Goal: Task Accomplishment & Management: Manage account settings

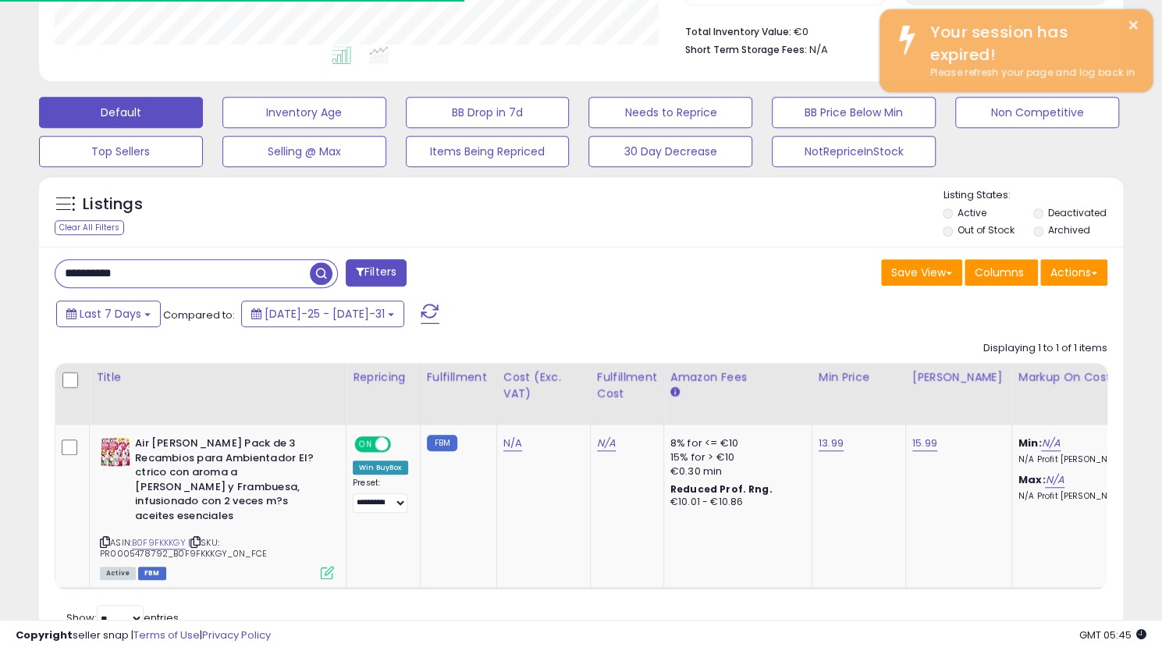
scroll to position [320, 627]
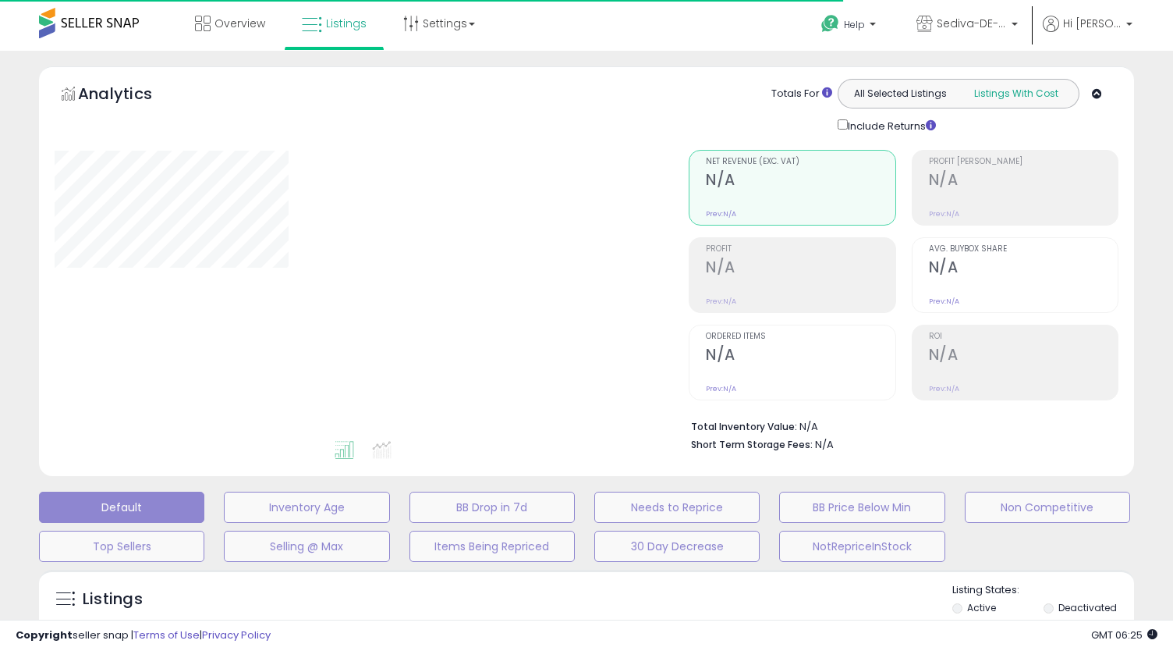
type input "**********"
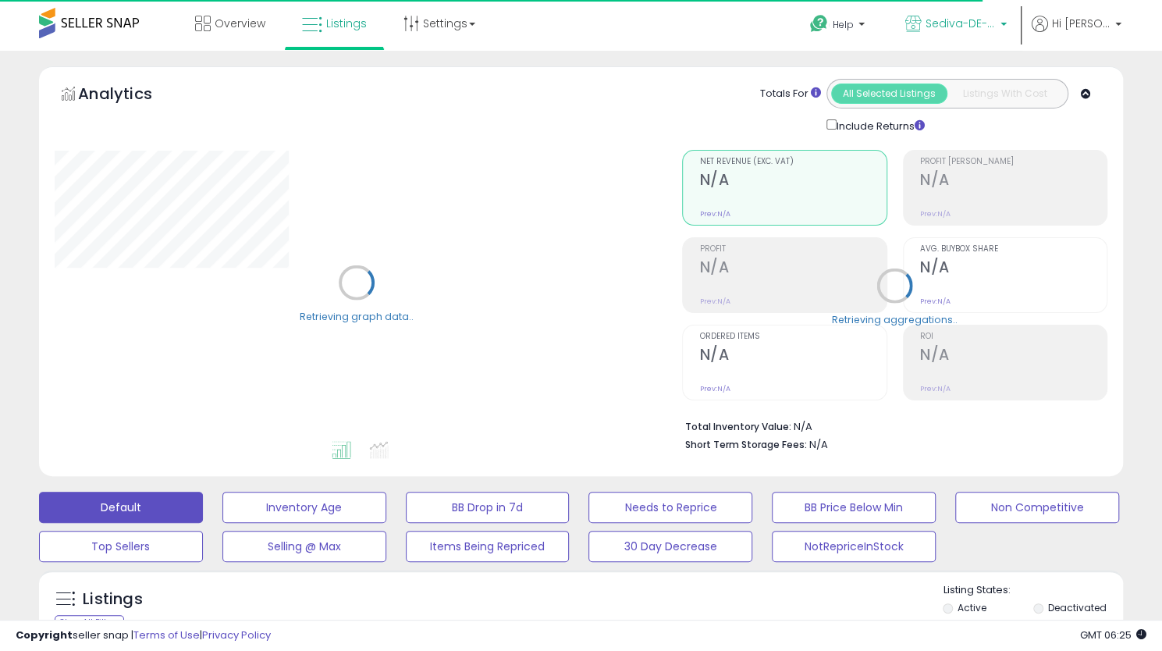
click at [978, 12] on link "Sediva-DE-ES" at bounding box center [955, 25] width 125 height 51
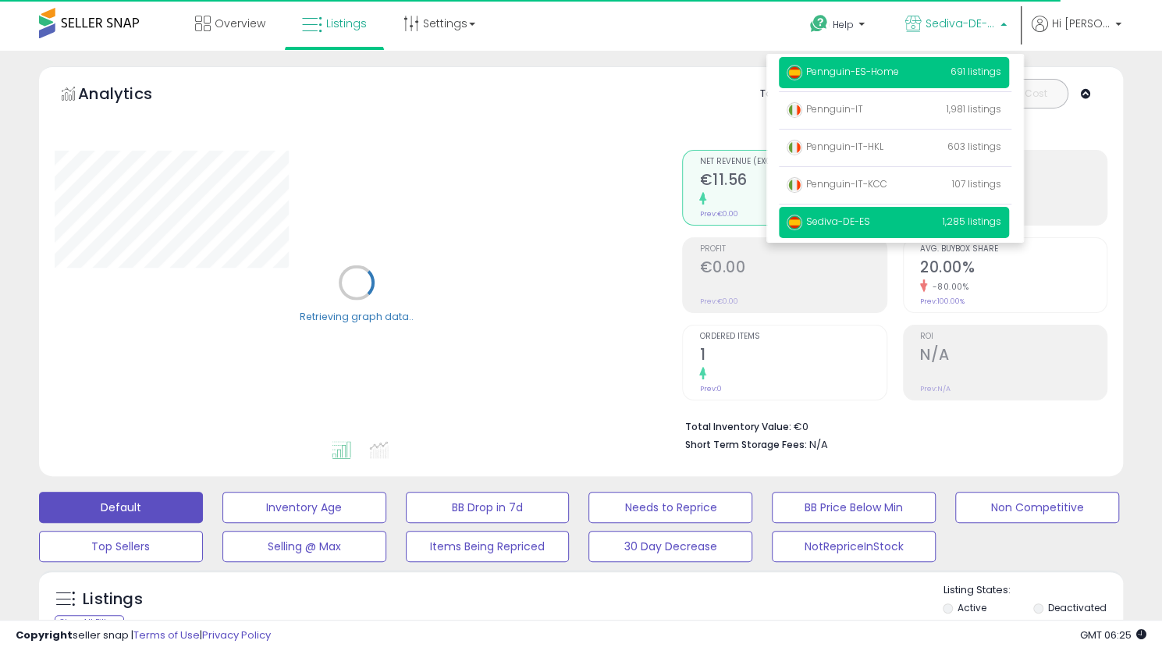
click at [887, 75] on span "Pennguin-ES-Home" at bounding box center [842, 71] width 112 height 13
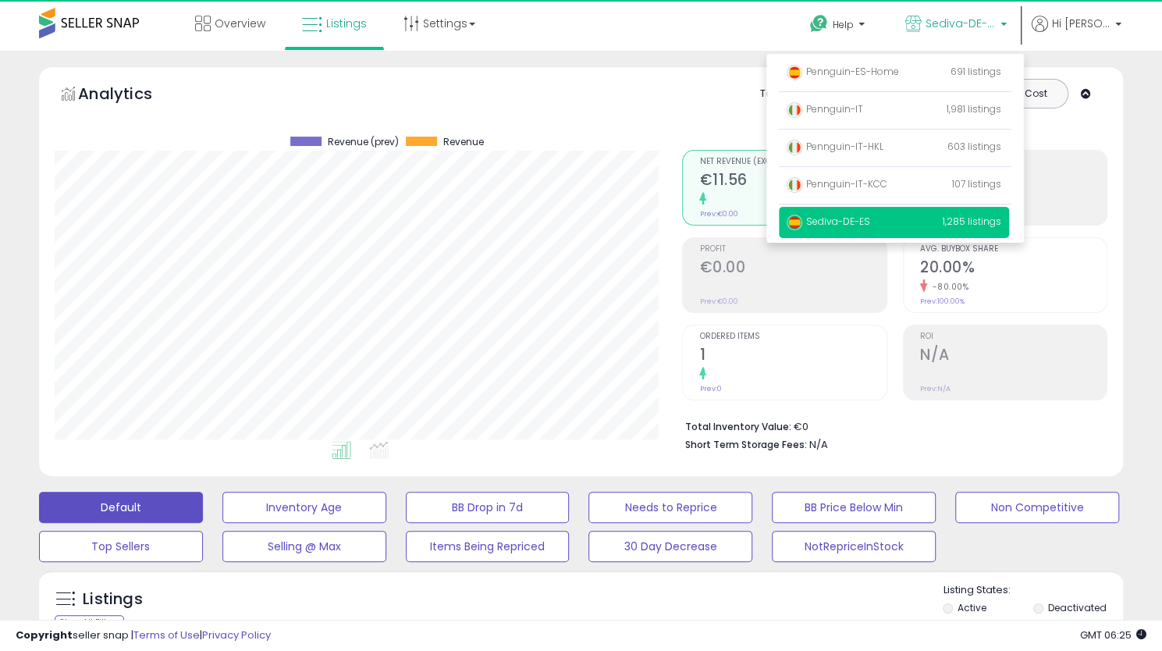
scroll to position [320, 627]
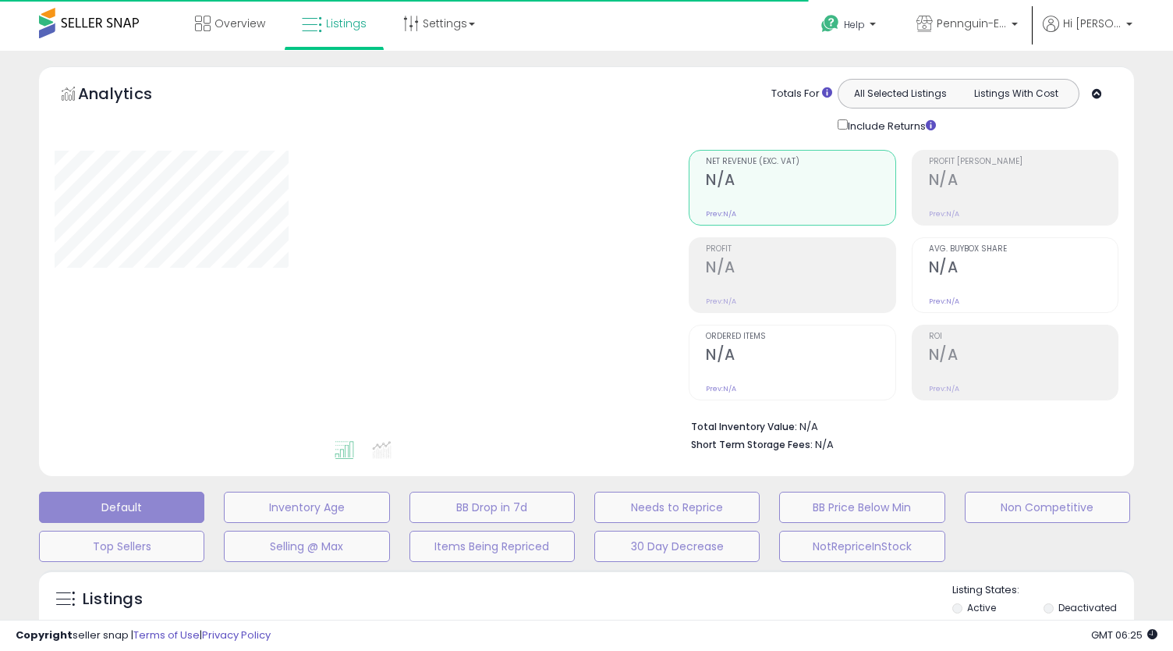
type input "**********"
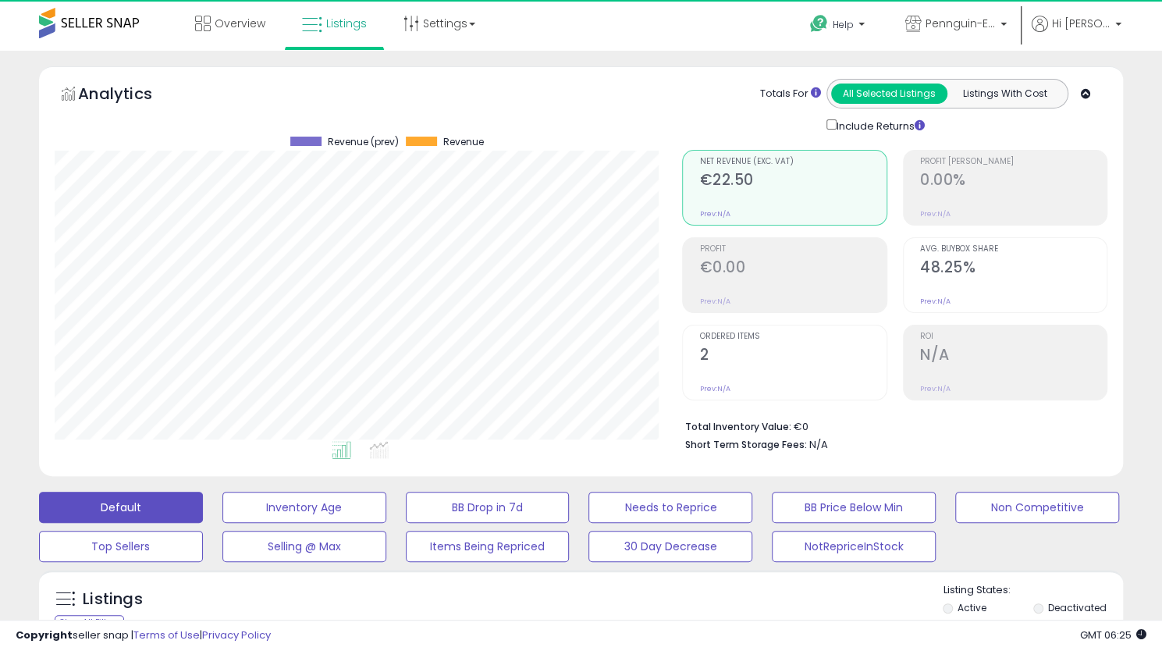
scroll to position [320, 627]
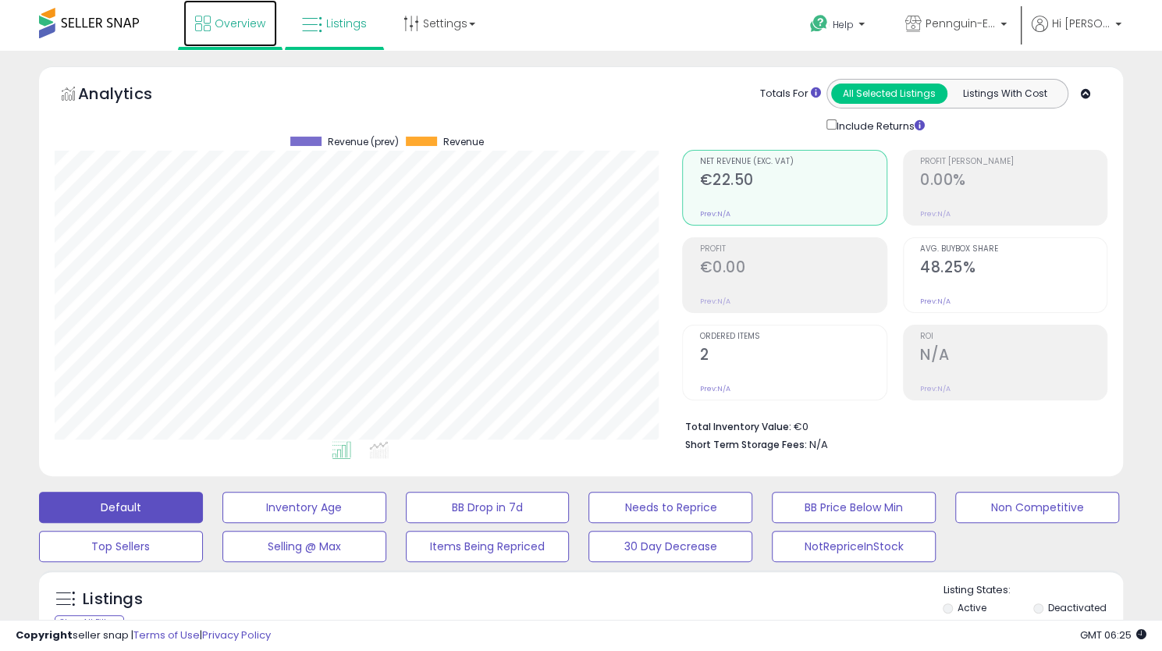
click at [242, 16] on span "Overview" at bounding box center [240, 24] width 51 height 16
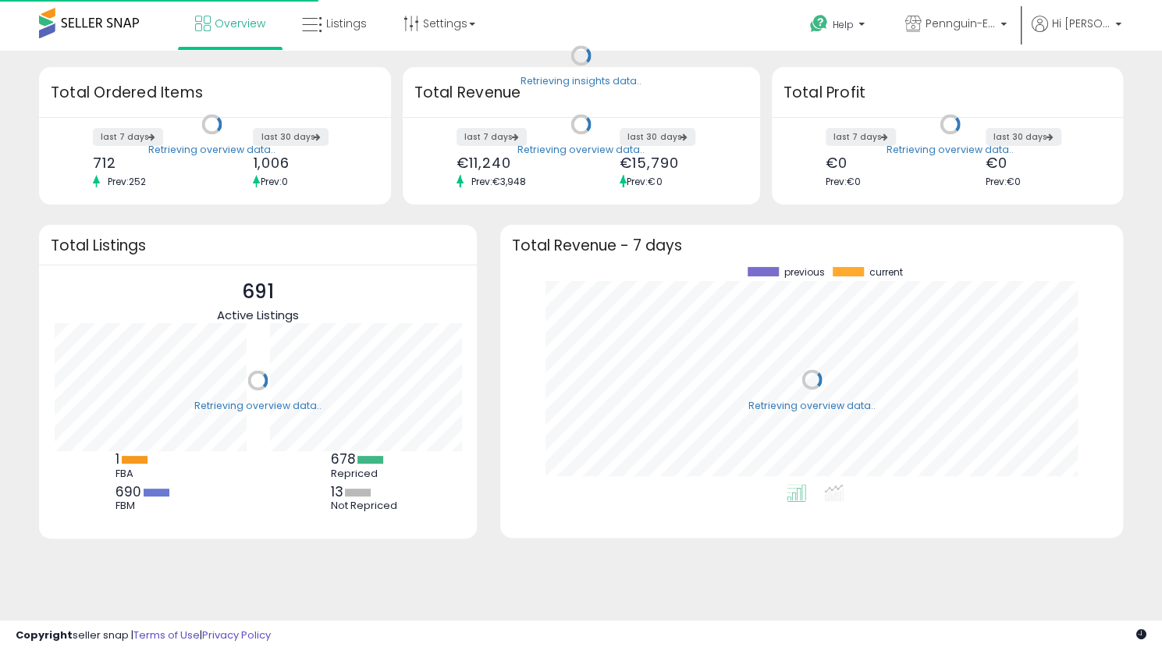
scroll to position [217, 591]
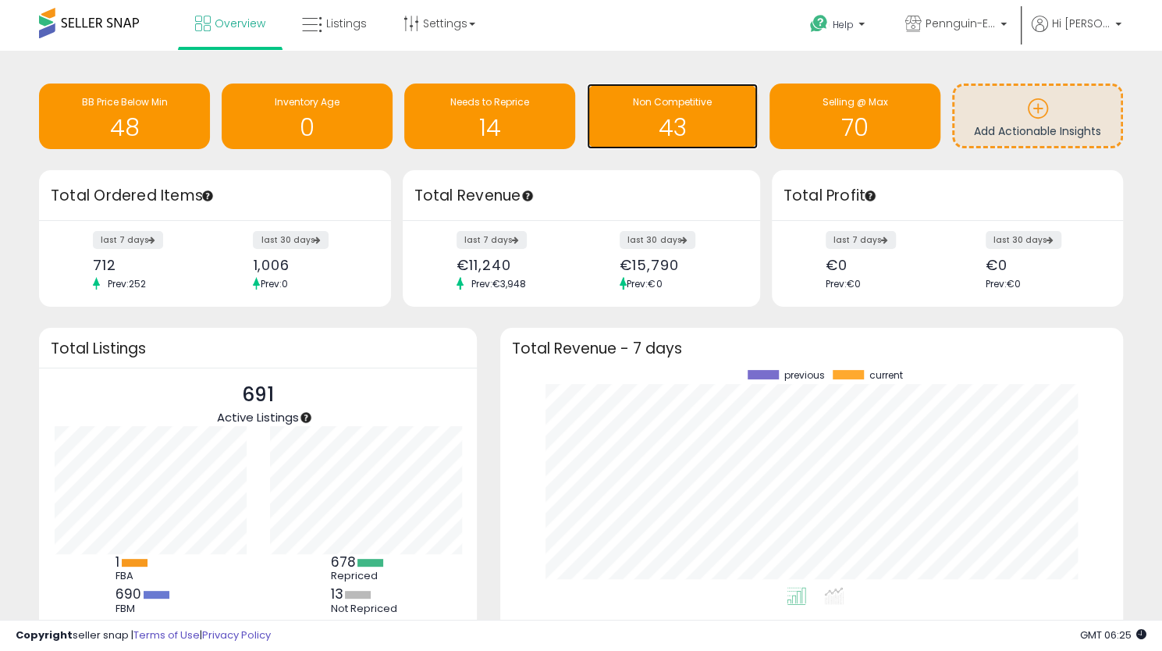
click at [676, 127] on h1 "43" at bounding box center [671, 128] width 155 height 26
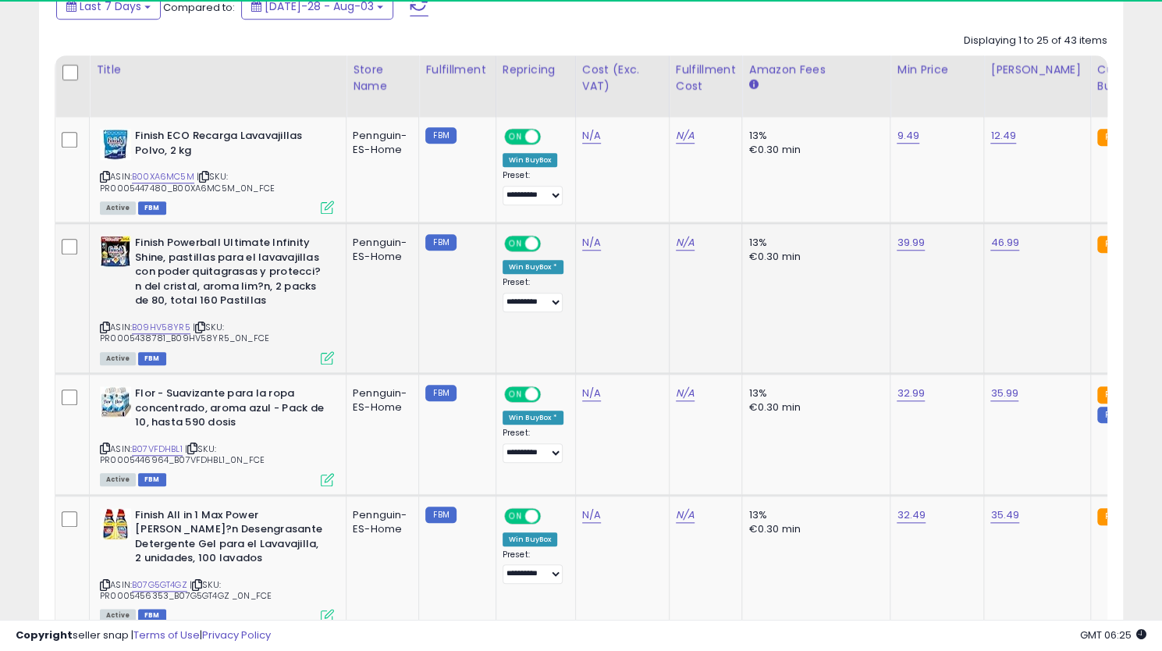
scroll to position [320, 627]
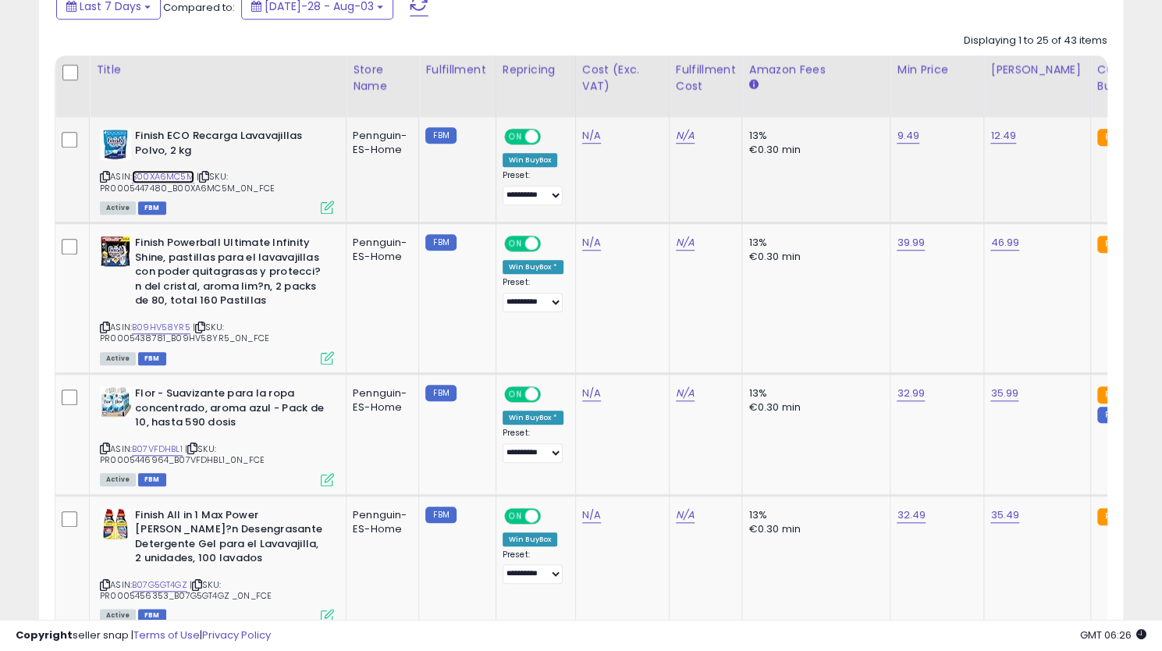
click at [179, 176] on link "B00XA6MC5M" at bounding box center [163, 176] width 62 height 13
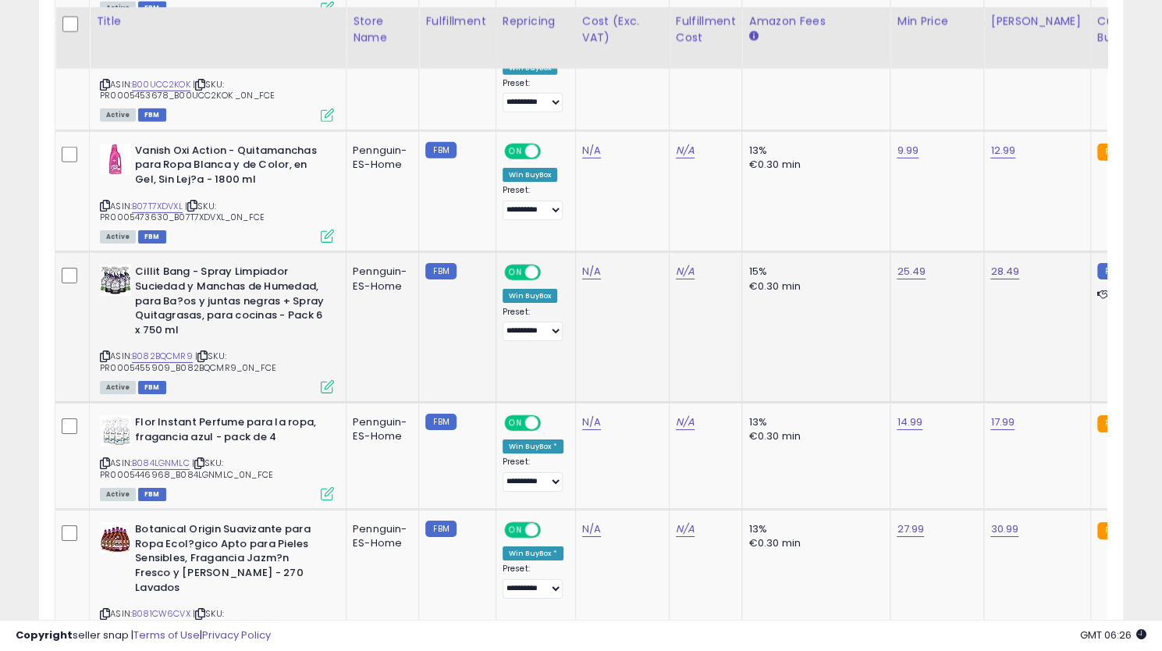
scroll to position [2887, 0]
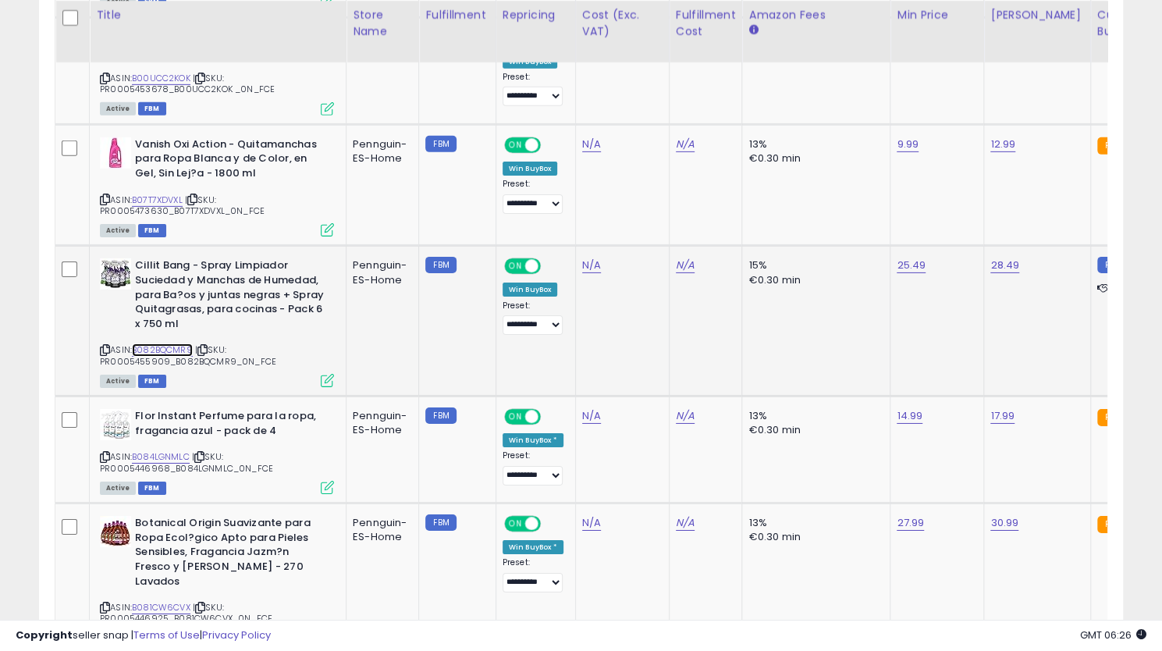
click at [172, 343] on link "B082BQCMR9" at bounding box center [162, 349] width 61 height 13
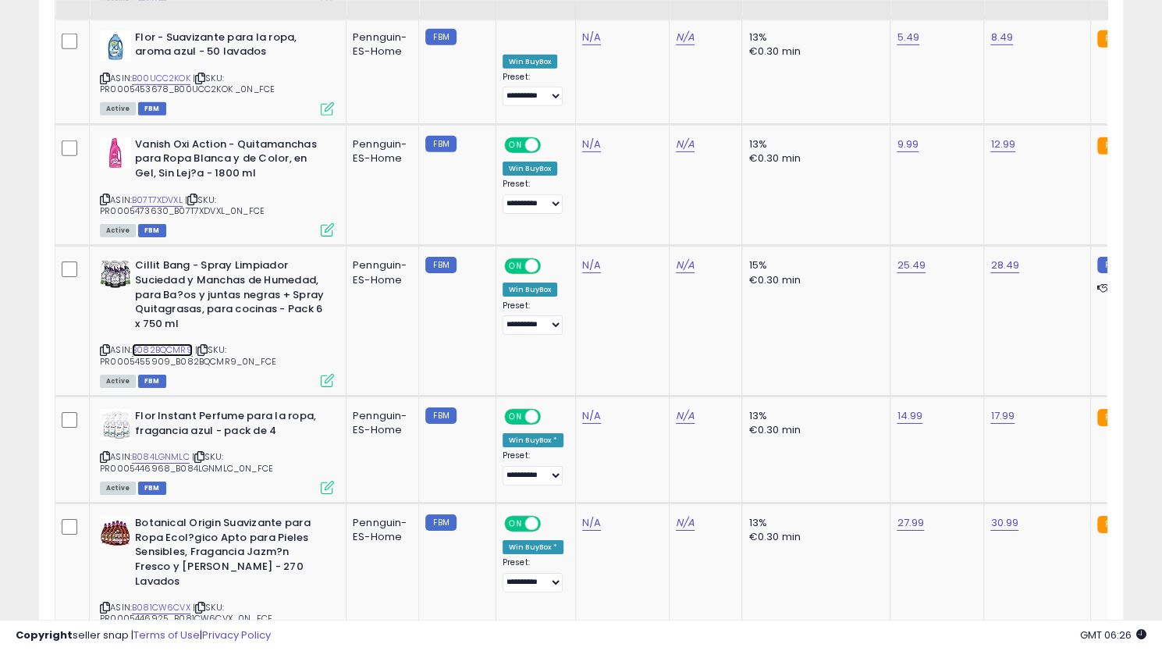
scroll to position [2653, 0]
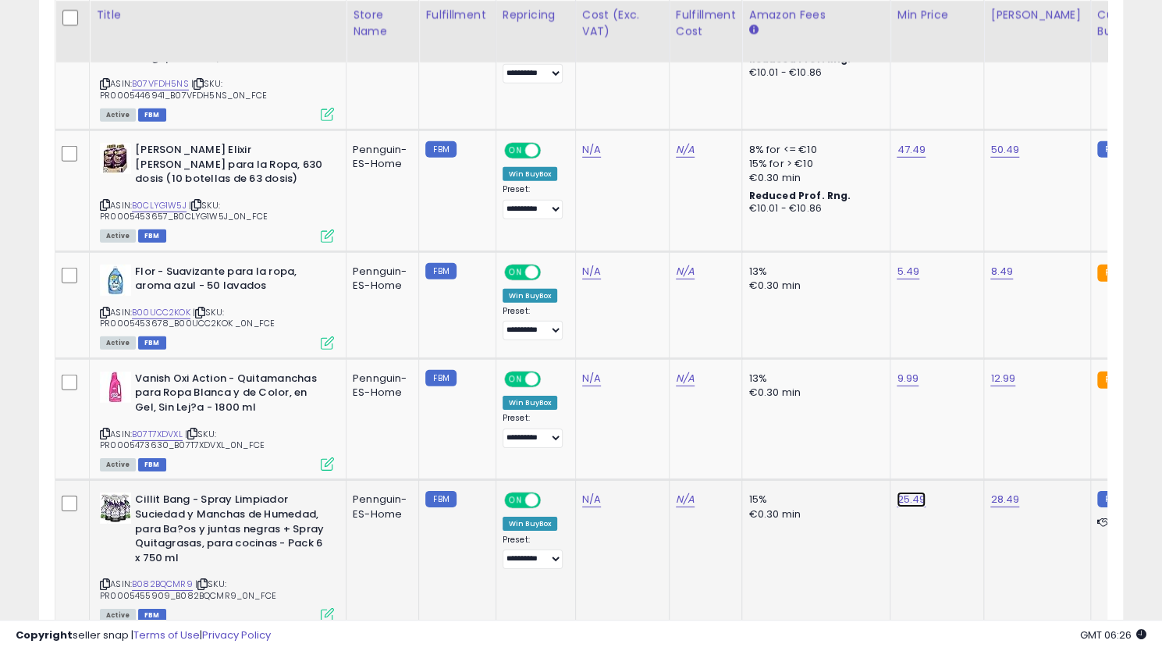
drag, startPoint x: 880, startPoint y: 435, endPoint x: 725, endPoint y: 413, distance: 156.7
type input "*****"
click at [962, 421] on button "submit" at bounding box center [948, 427] width 27 height 23
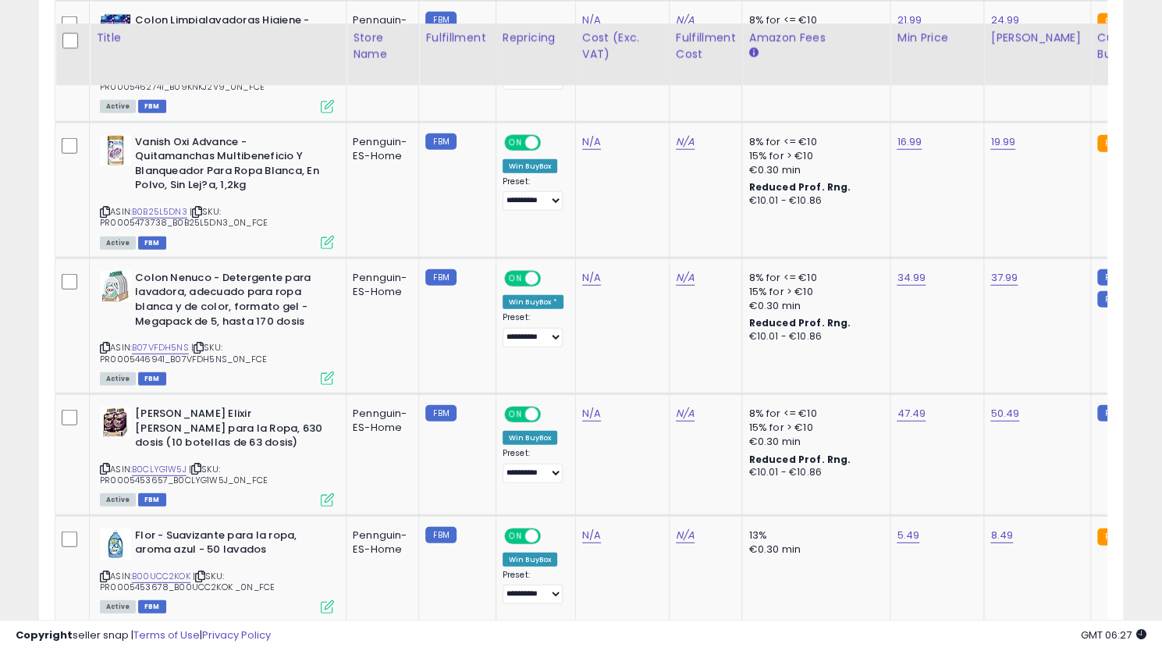
scroll to position [2419, 0]
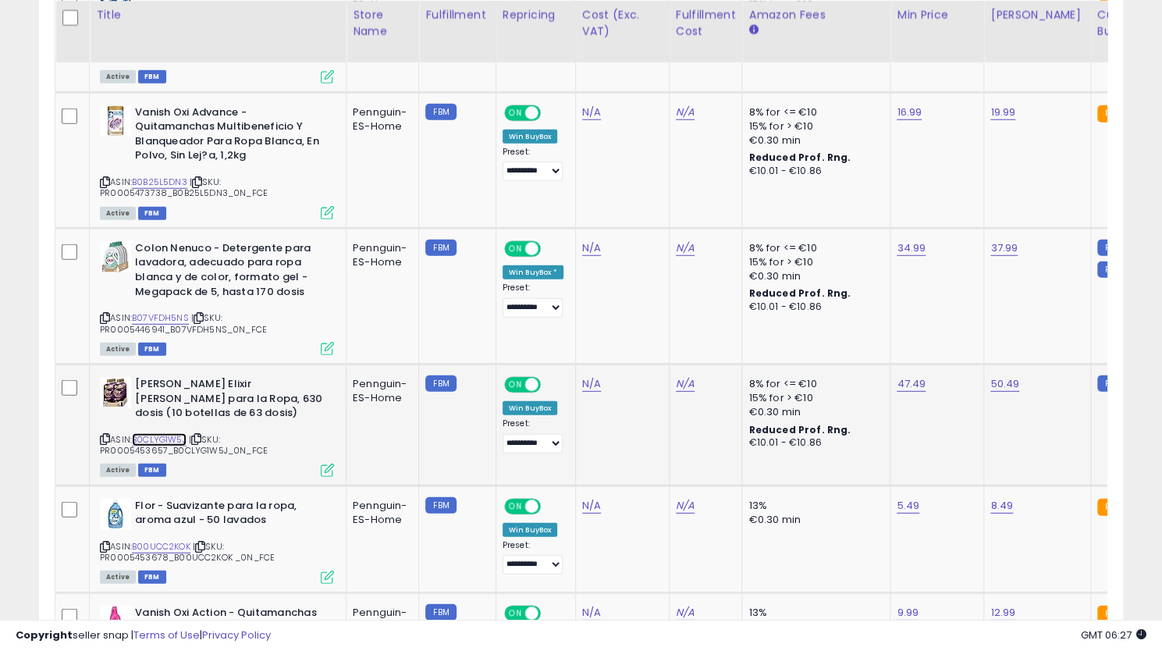
click at [165, 433] on link "B0CLYG1W5J" at bounding box center [159, 439] width 55 height 13
drag, startPoint x: 878, startPoint y: 311, endPoint x: 749, endPoint y: 310, distance: 129.5
type input "*****"
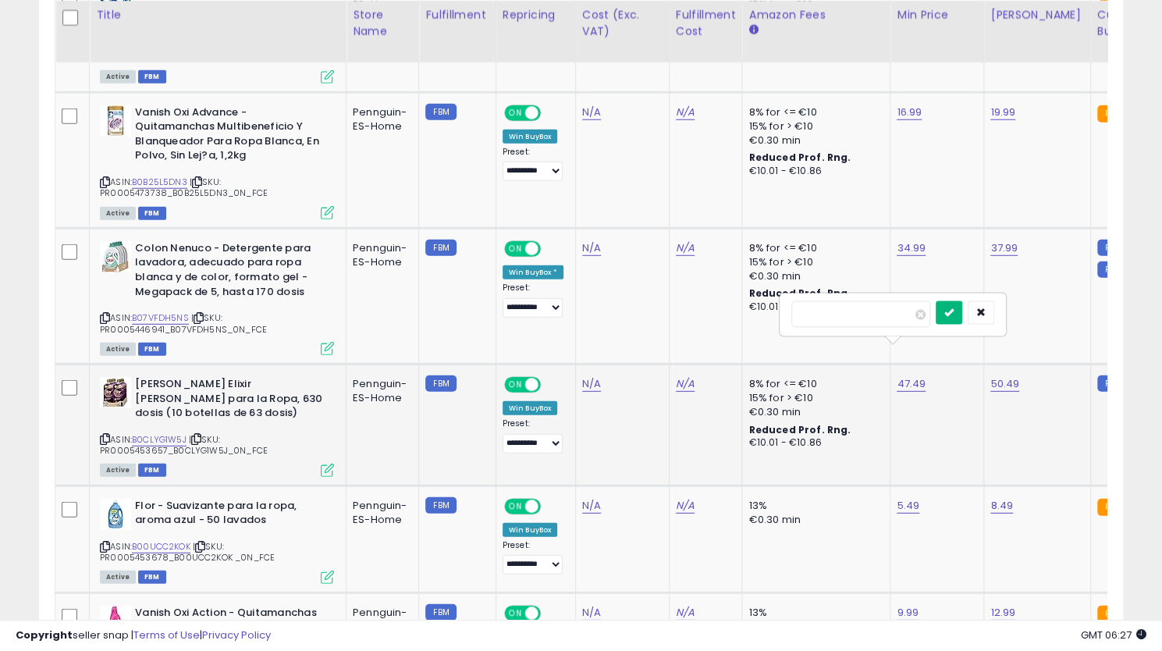
click at [953, 311] on icon "submit" at bounding box center [948, 311] width 9 height 9
click at [156, 311] on link "B07VFDH5NS" at bounding box center [160, 317] width 57 height 13
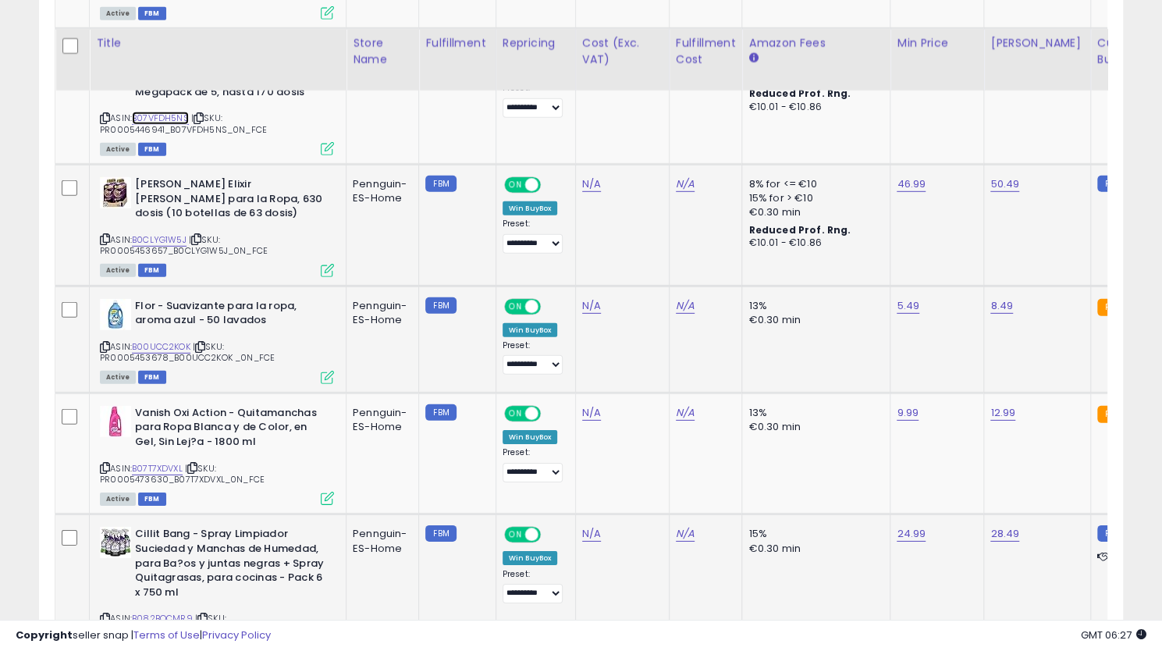
scroll to position [2653, 0]
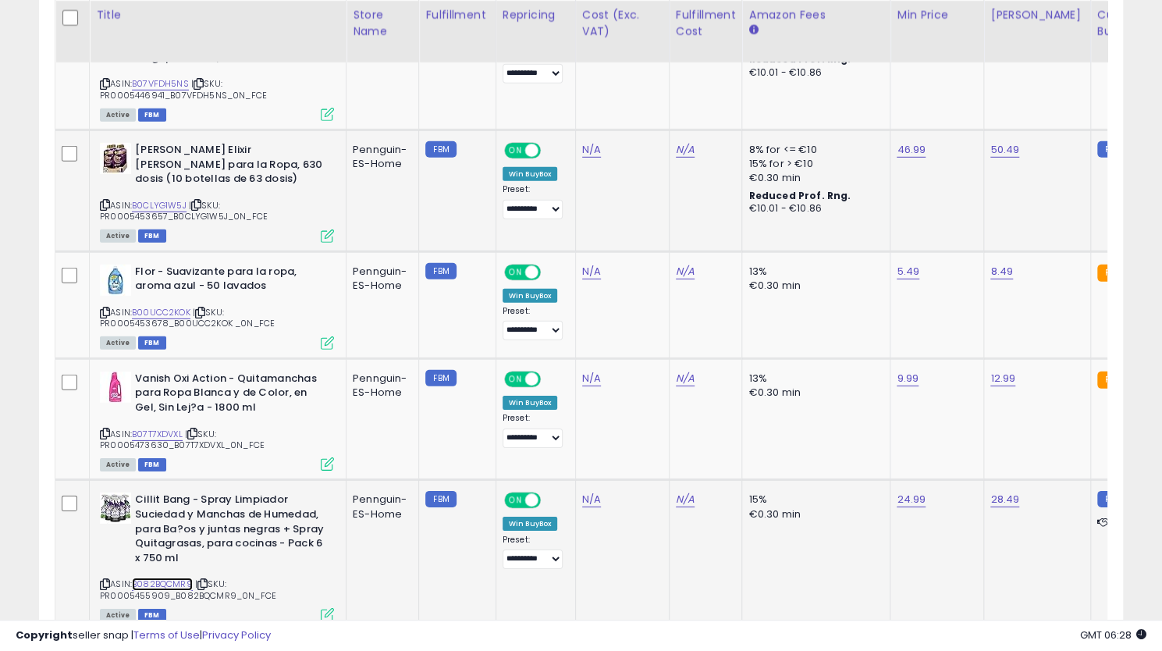
click at [168, 577] on link "B082BQCMR9" at bounding box center [162, 583] width 61 height 13
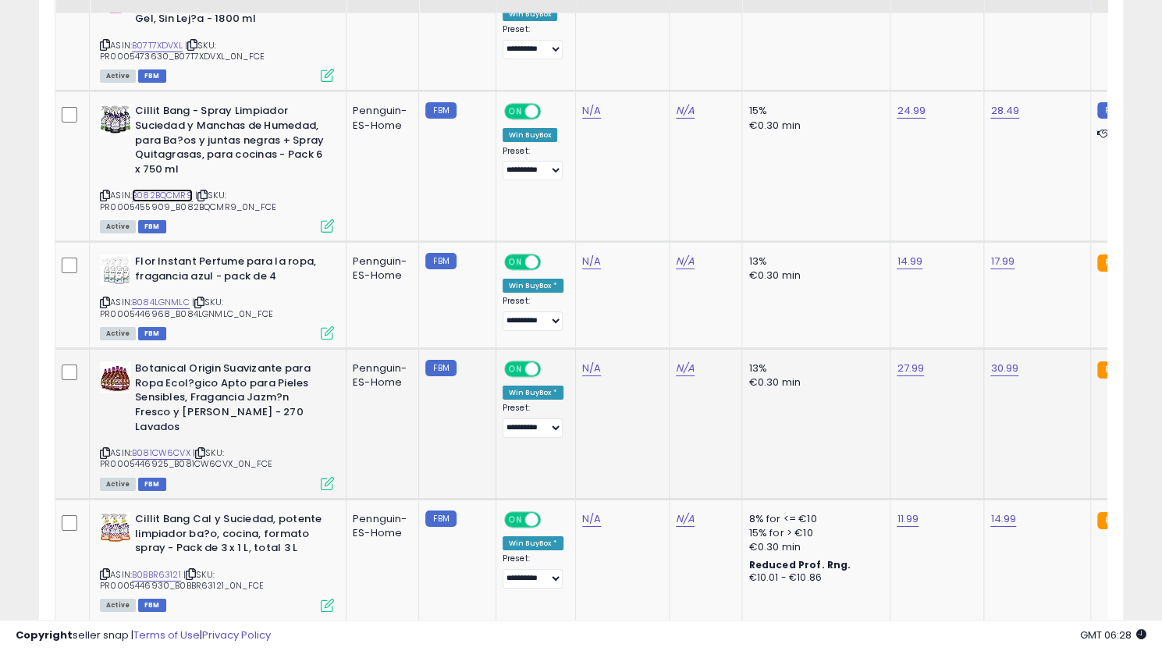
scroll to position [3043, 0]
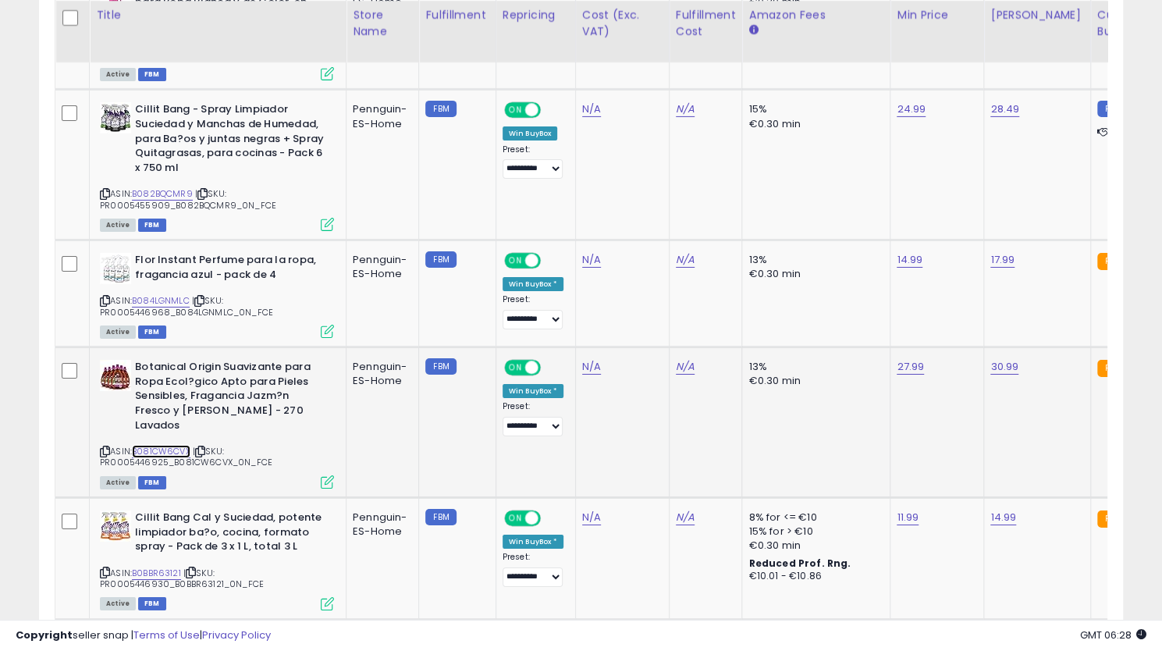
click at [150, 445] on link "B081CW6CVX" at bounding box center [161, 451] width 59 height 13
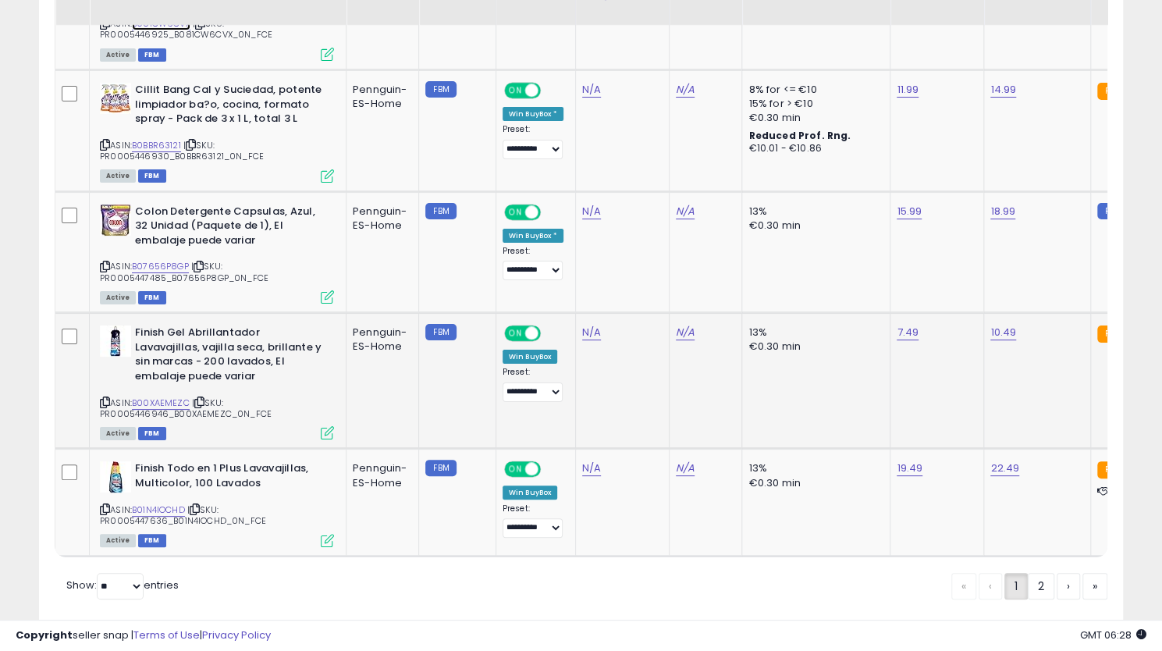
scroll to position [3487, 0]
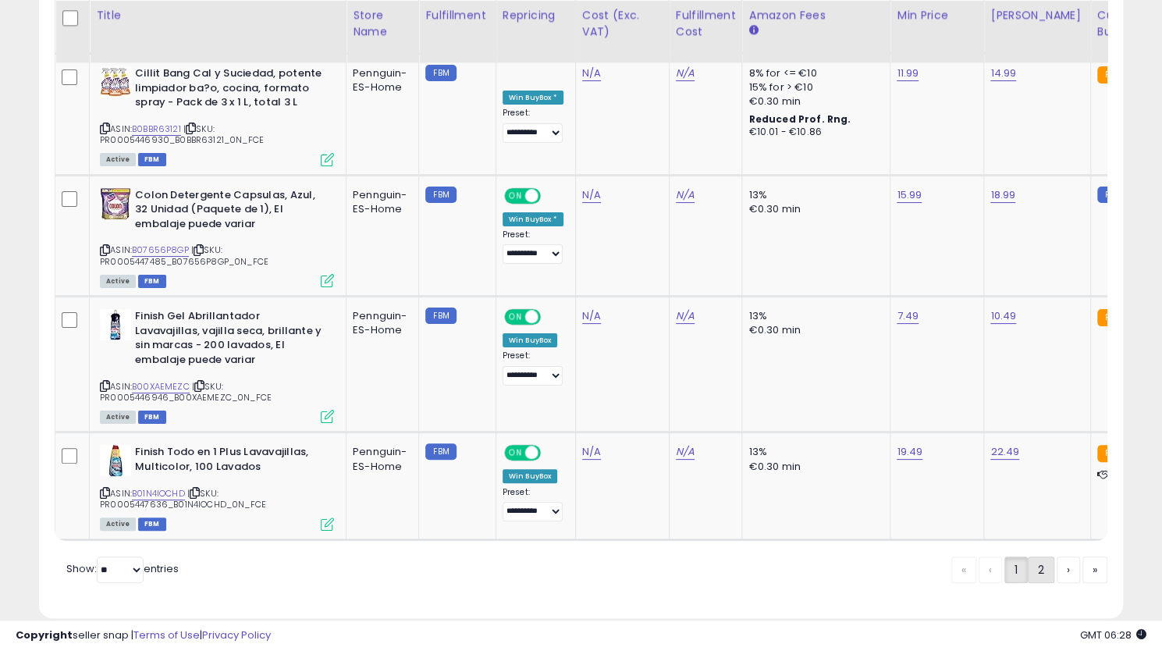
click at [1082, 556] on link "2" at bounding box center [1094, 569] width 25 height 27
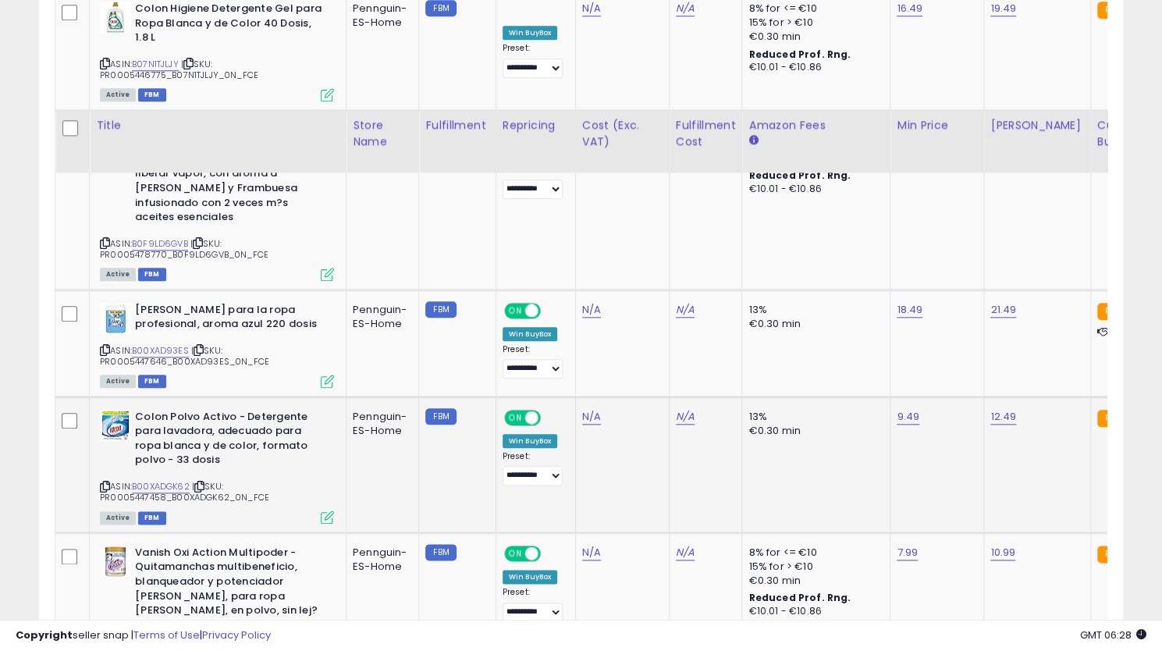
scroll to position [939, 0]
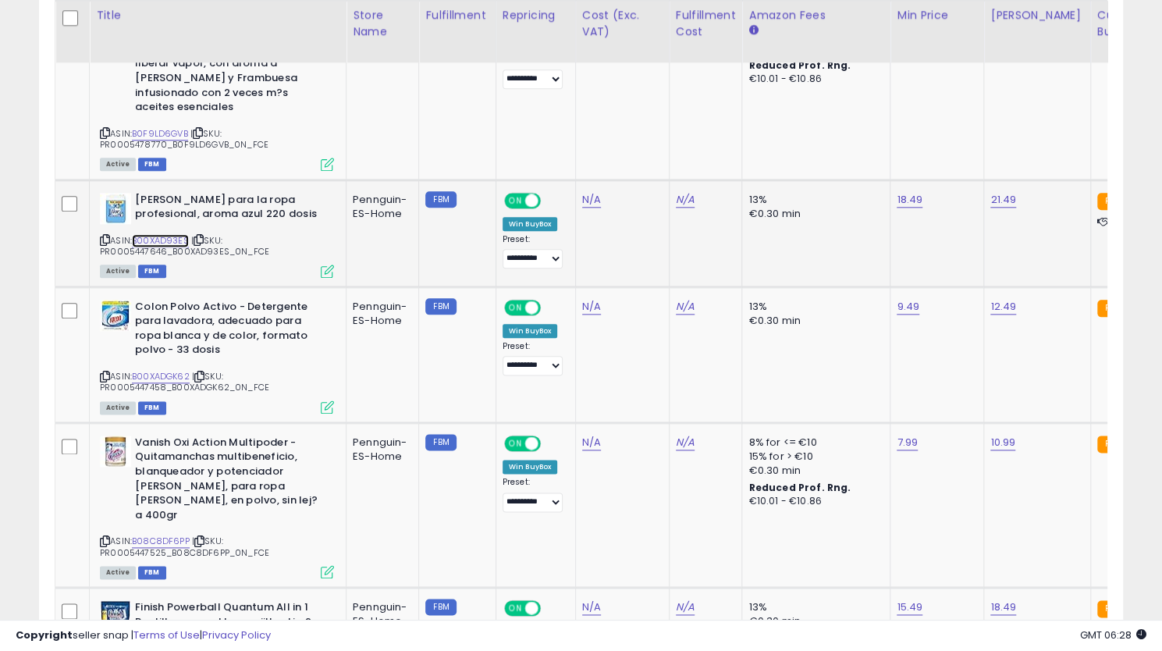
click at [164, 234] on link "B00XAD93ES" at bounding box center [160, 240] width 57 height 13
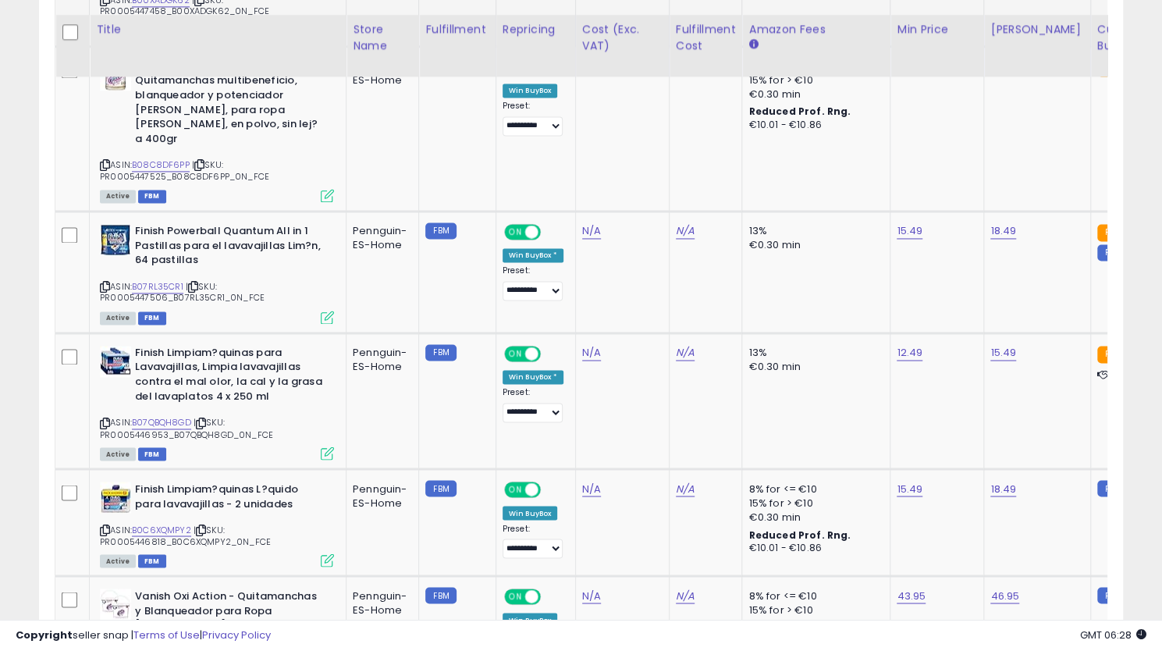
scroll to position [1329, 0]
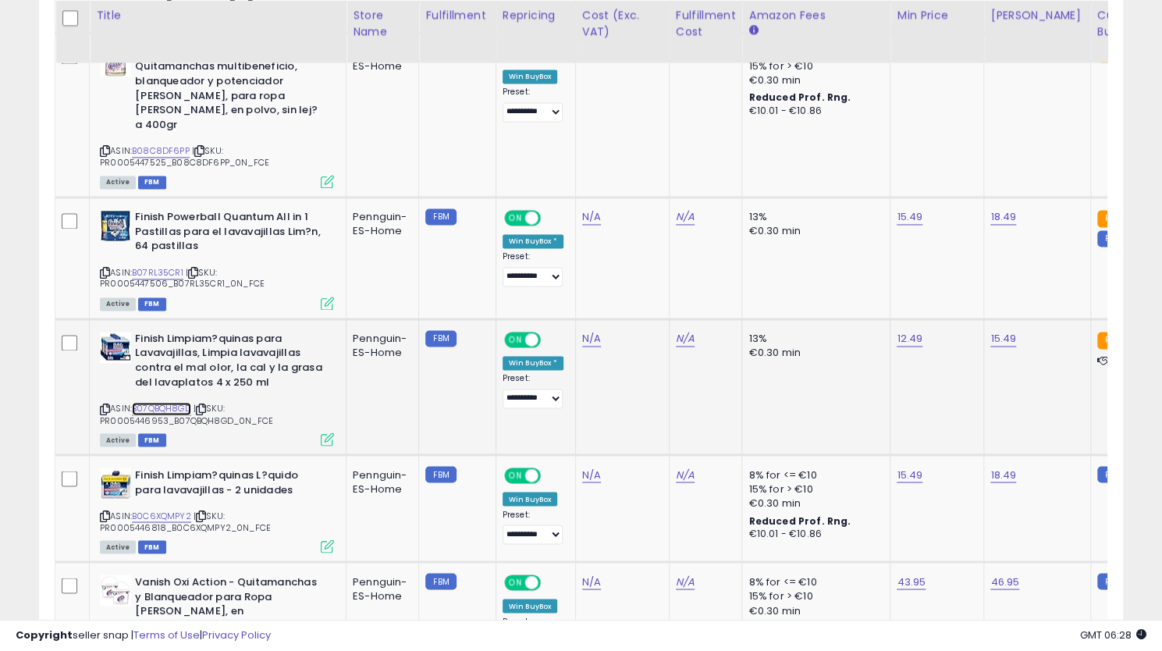
click at [165, 402] on link "B07QBQH8GD" at bounding box center [161, 408] width 59 height 13
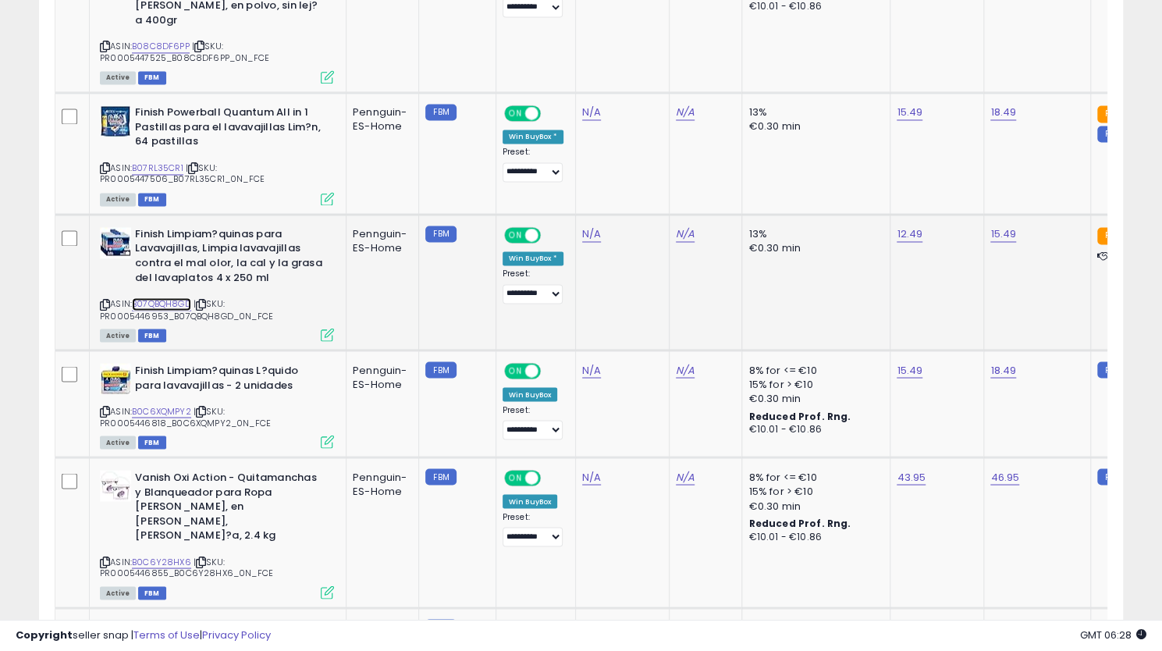
scroll to position [1563, 0]
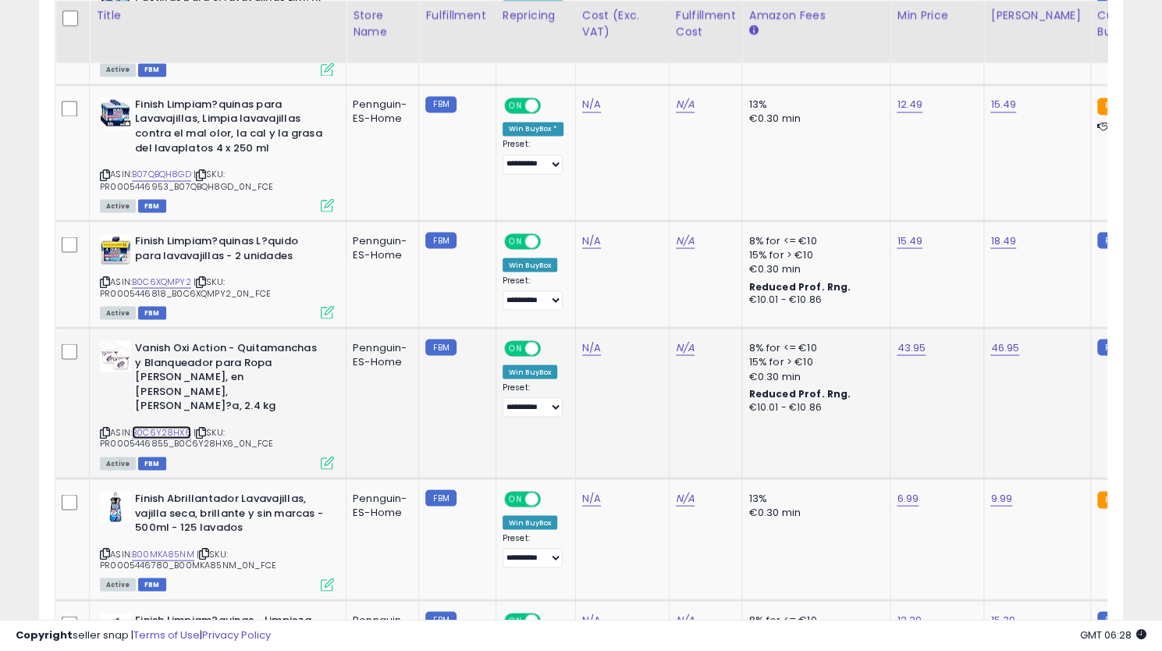
click at [162, 425] on link "B0C6Y28HX6" at bounding box center [161, 431] width 59 height 13
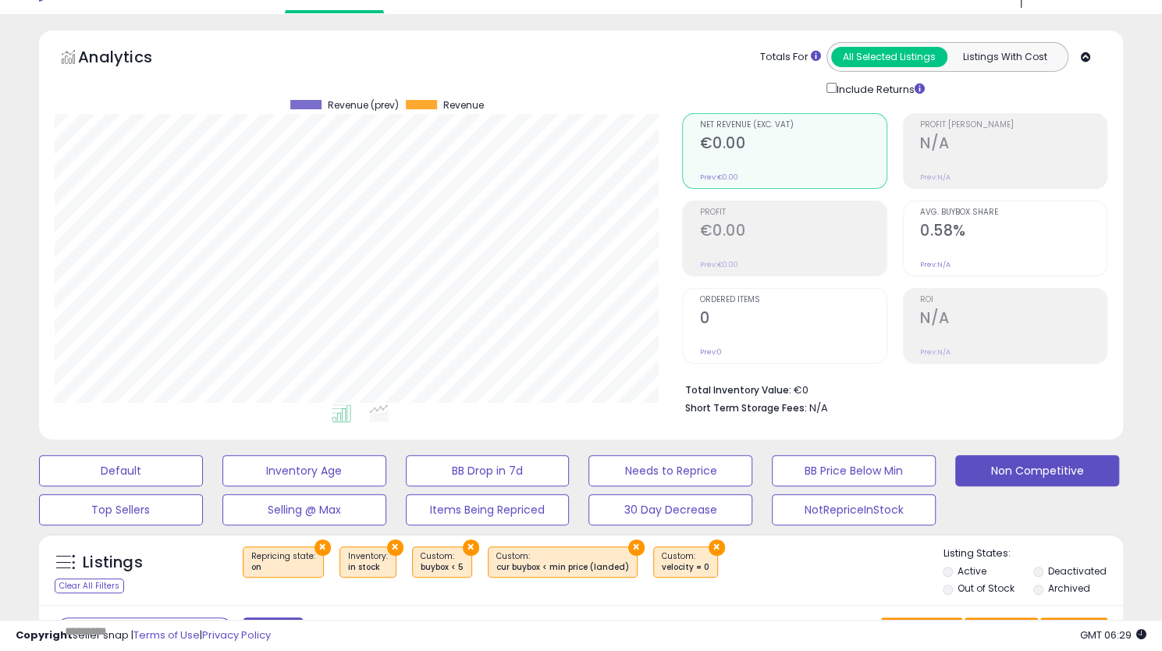
scroll to position [0, 0]
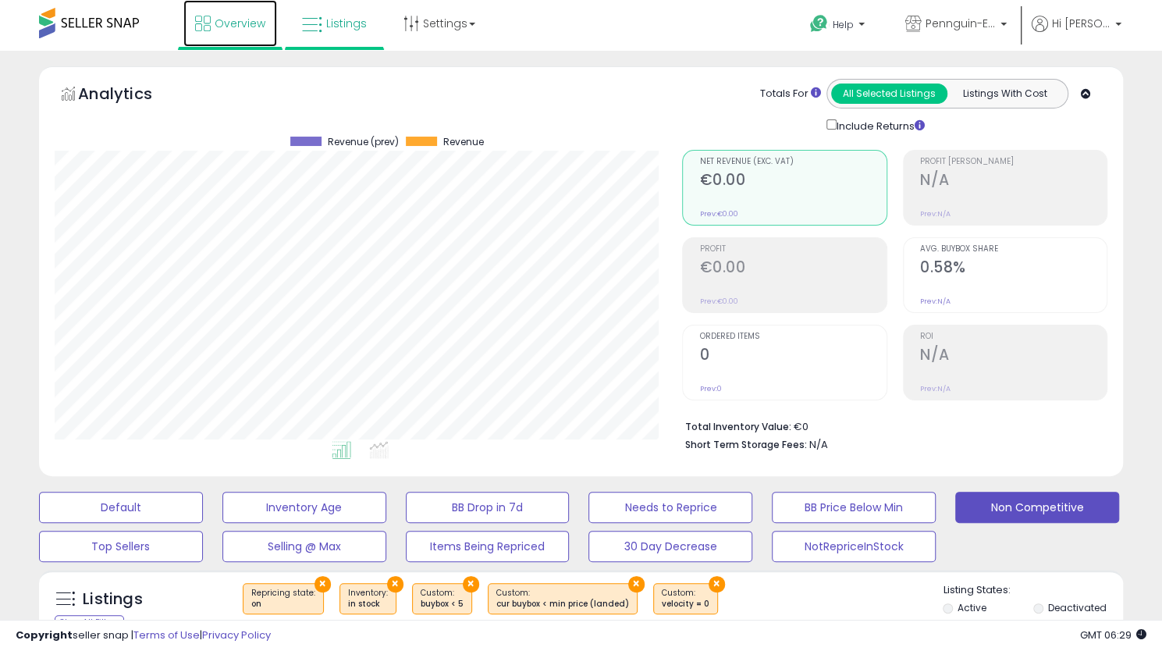
click at [240, 17] on span "Overview" at bounding box center [240, 24] width 51 height 16
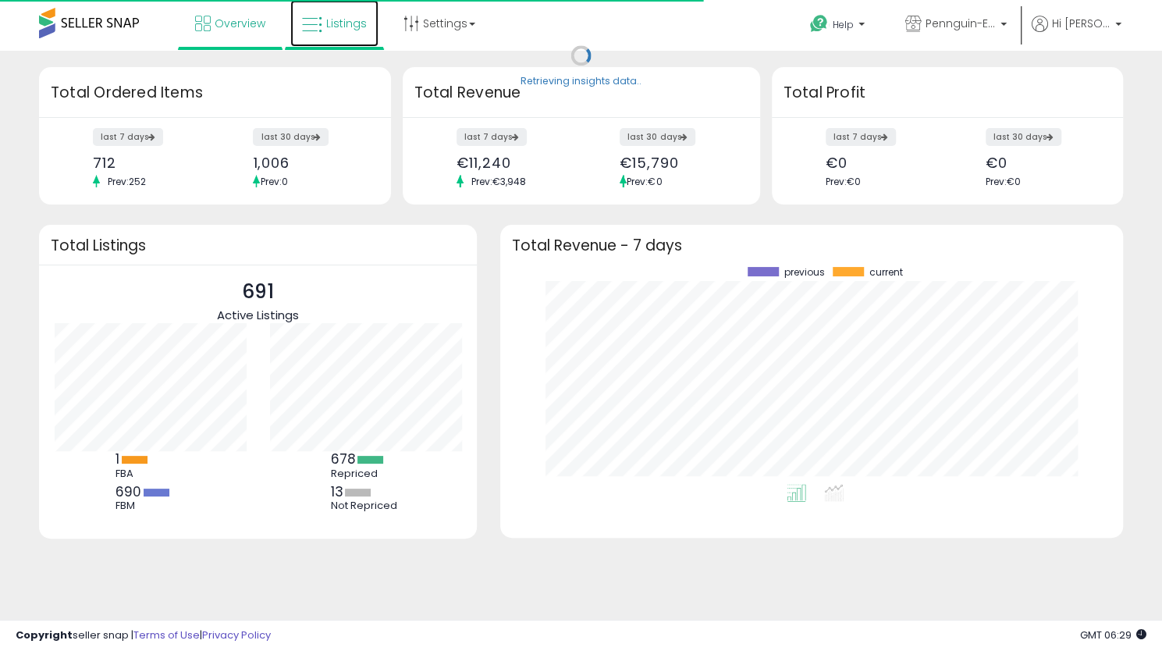
scroll to position [217, 591]
click at [341, 34] on link "Listings" at bounding box center [334, 23] width 88 height 47
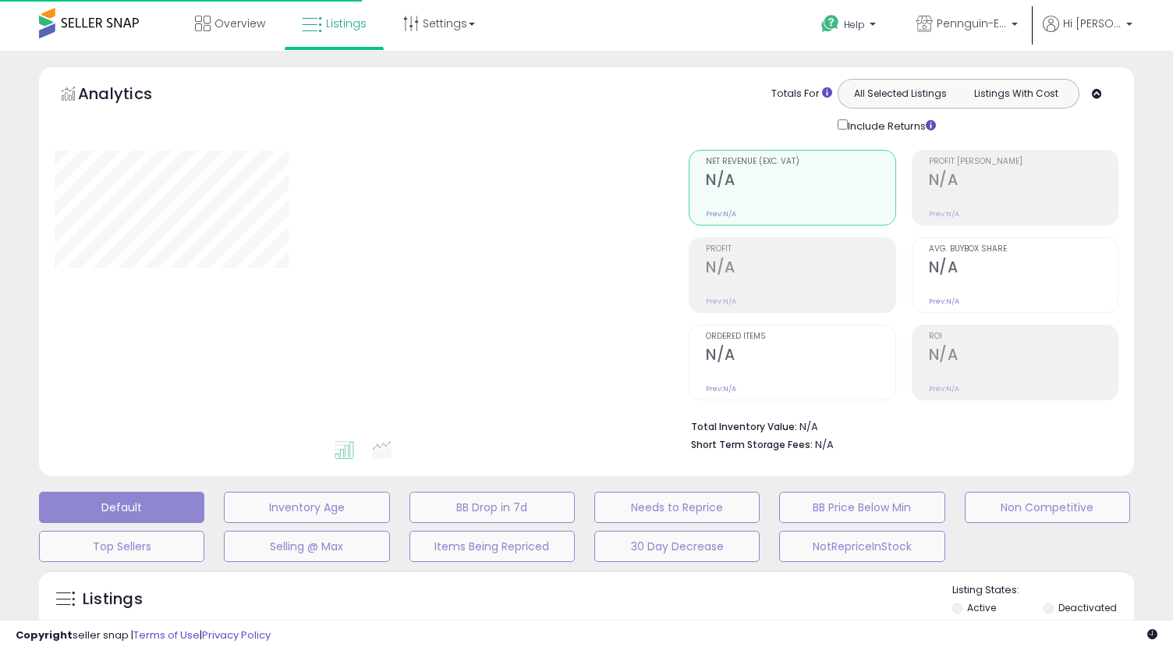
click at [220, 21] on span "Overview" at bounding box center [240, 24] width 51 height 16
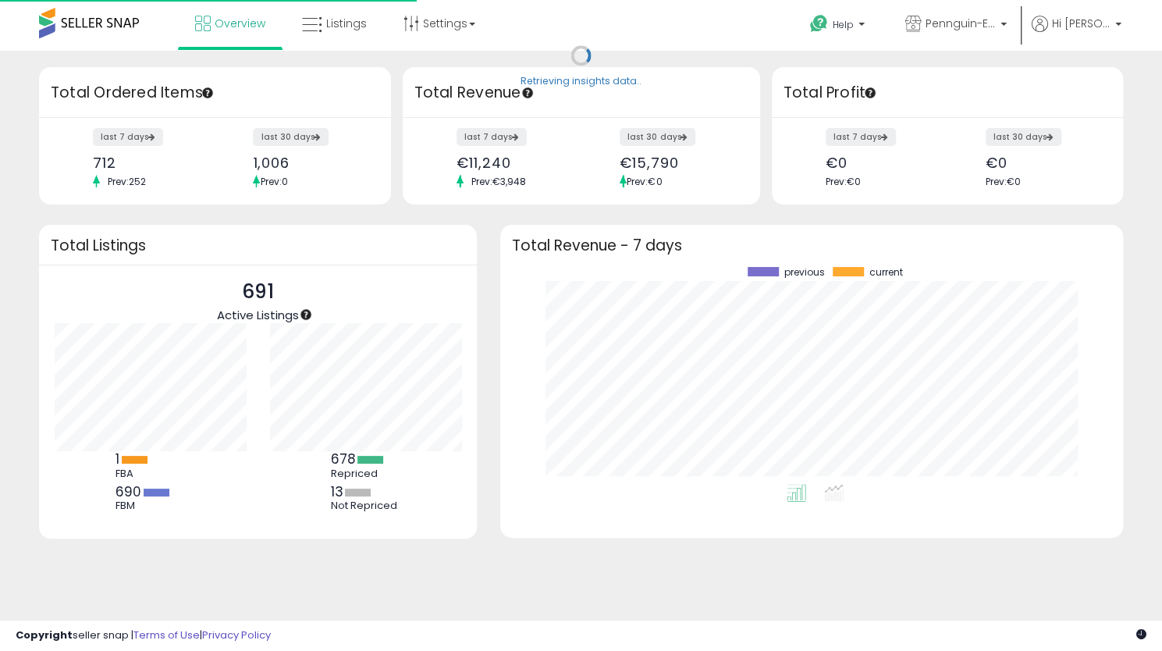
scroll to position [217, 591]
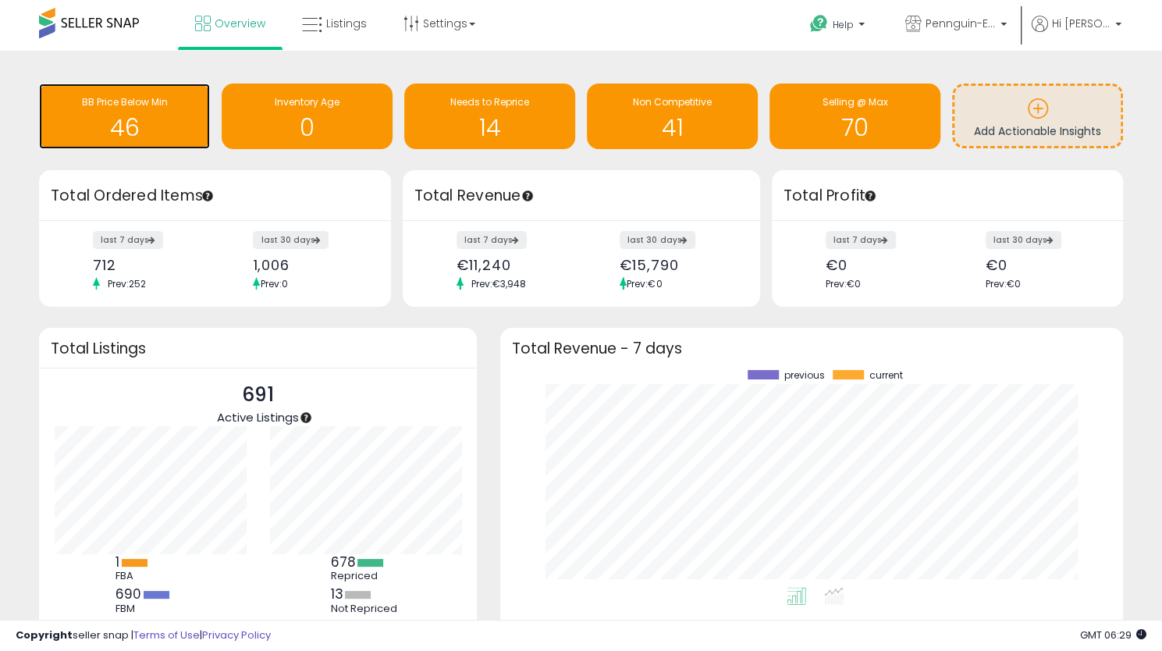
click at [150, 116] on h1 "46" at bounding box center [124, 128] width 155 height 26
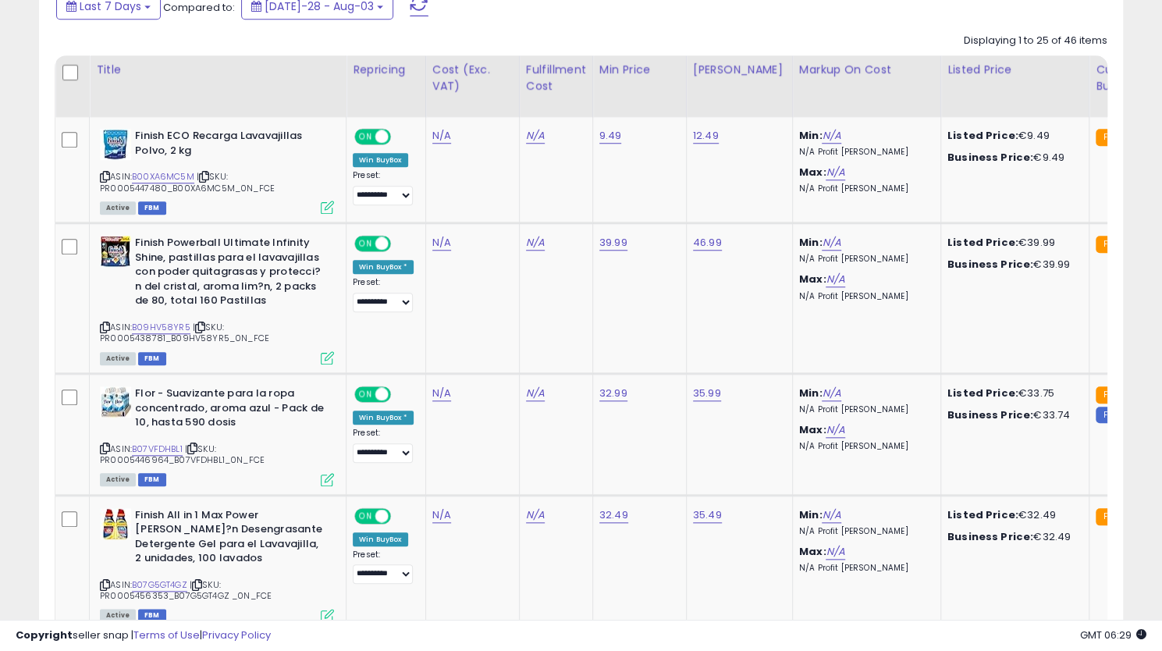
scroll to position [320, 627]
click at [180, 325] on link "B09HV58YR5" at bounding box center [161, 327] width 59 height 13
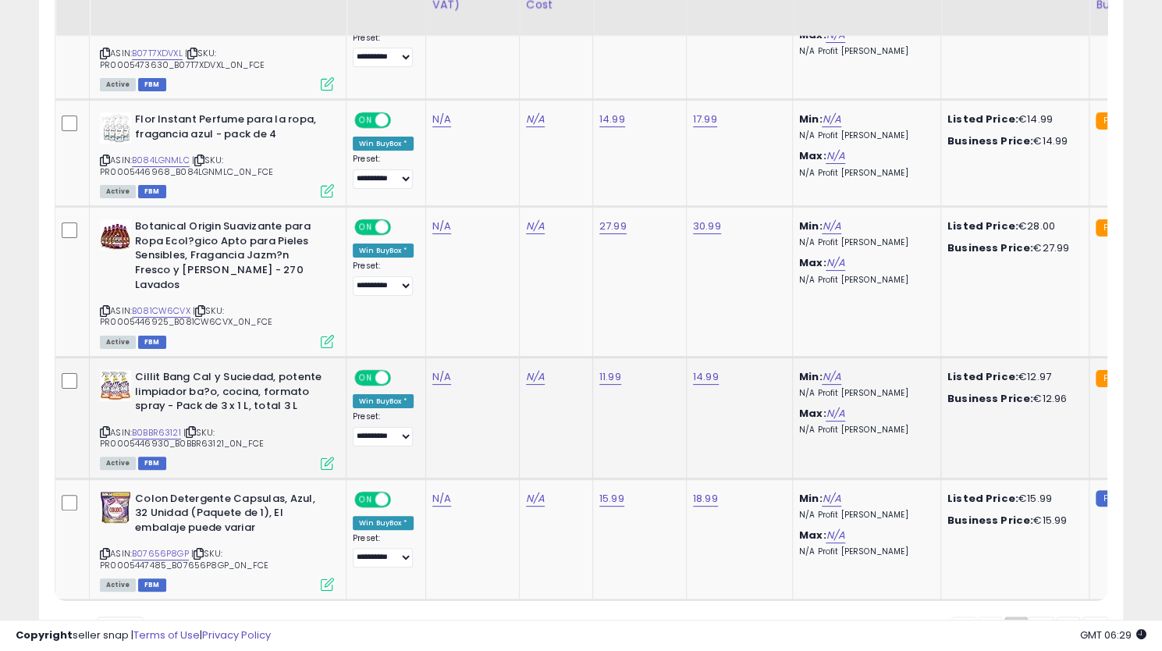
scroll to position [3515, 0]
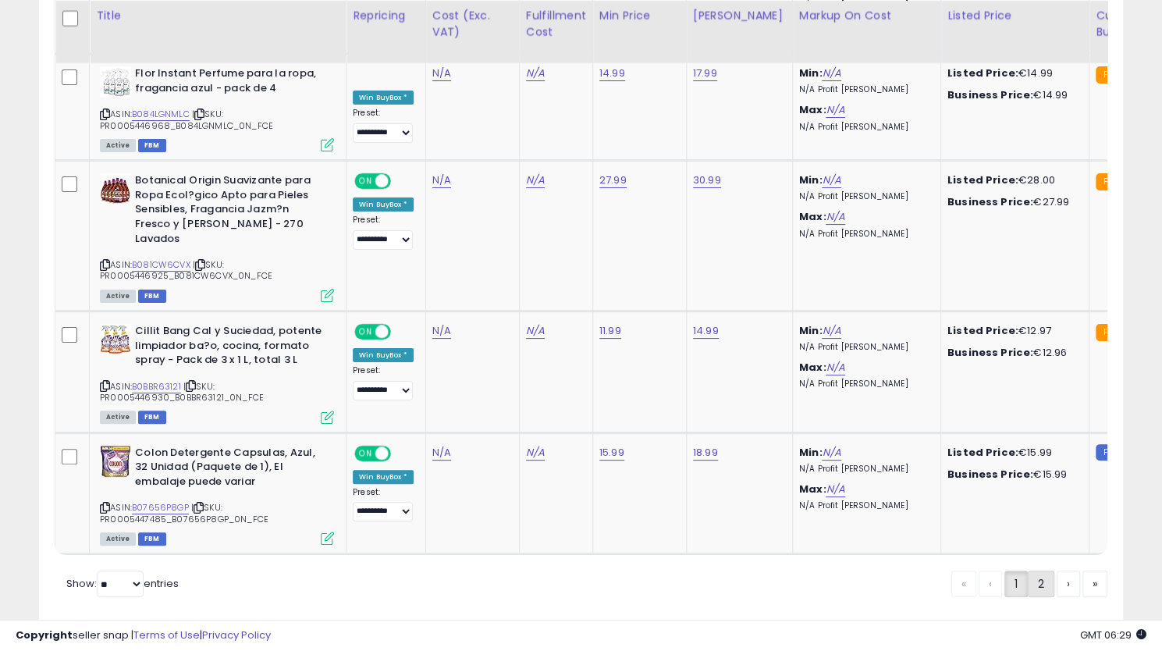
click at [1082, 570] on link "2" at bounding box center [1094, 583] width 25 height 27
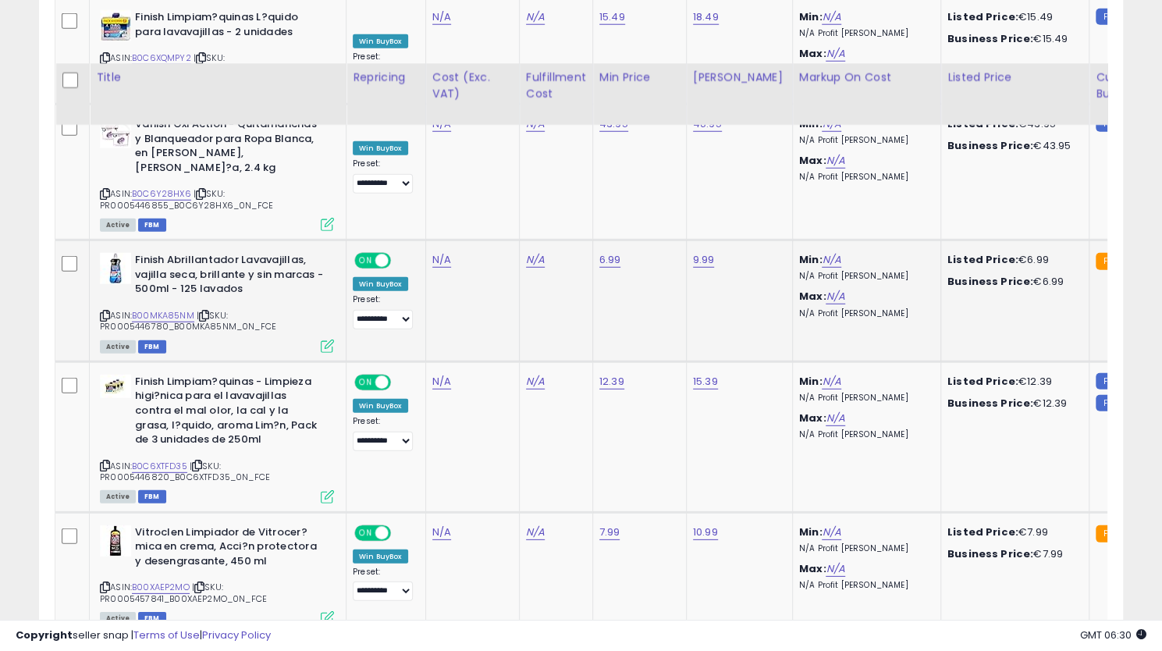
scroll to position [2500, 0]
